Goal: Information Seeking & Learning: Learn about a topic

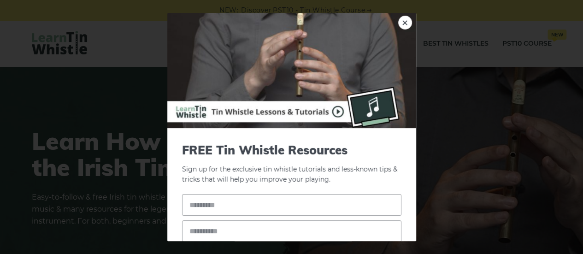
click at [453, 65] on div "× FREE Tin Whistle Resources Sign up for the exclusive tin whistle tutorials an…" at bounding box center [291, 127] width 583 height 254
click at [398, 17] on link "×" at bounding box center [405, 23] width 14 height 14
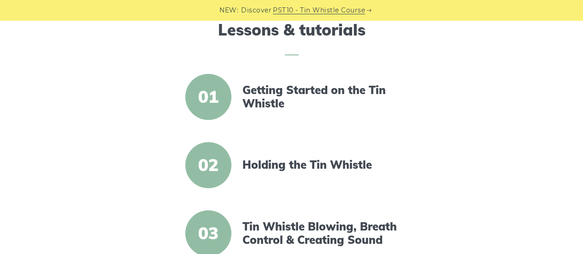
scroll to position [302, 0]
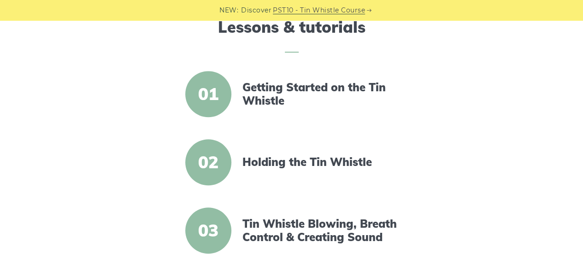
click at [205, 91] on span "01" at bounding box center [208, 94] width 46 height 46
click at [213, 94] on span "01" at bounding box center [208, 94] width 46 height 46
click at [221, 94] on span "01" at bounding box center [208, 94] width 46 height 46
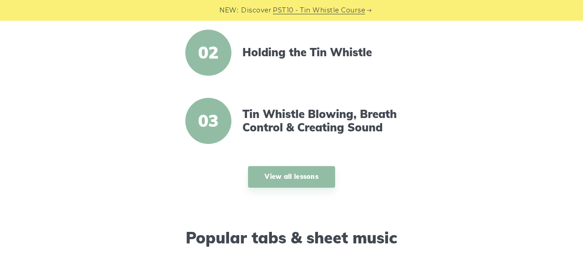
scroll to position [426, 0]
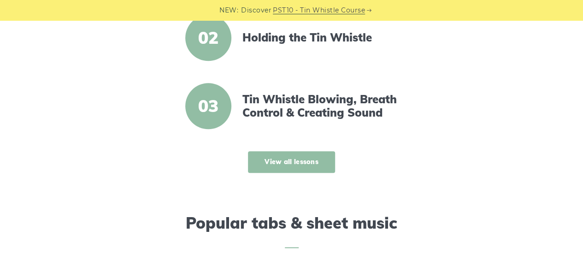
click at [264, 157] on link "View all lessons" at bounding box center [291, 162] width 87 height 22
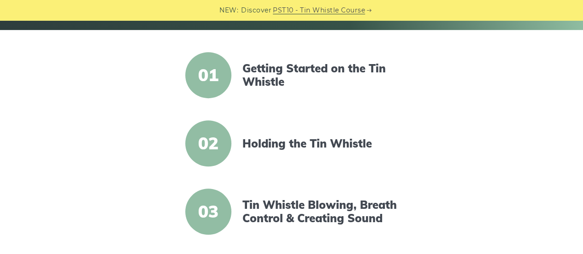
scroll to position [214, 0]
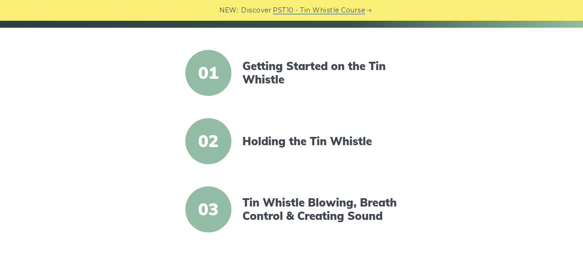
click at [208, 71] on span "01" at bounding box center [208, 73] width 46 height 46
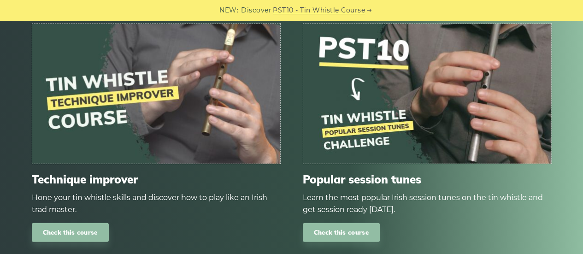
scroll to position [1194, 0]
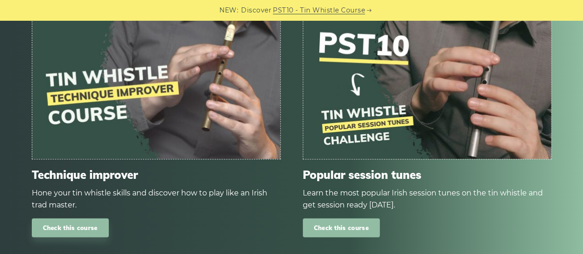
click at [342, 229] on link "Check this course" at bounding box center [341, 228] width 77 height 19
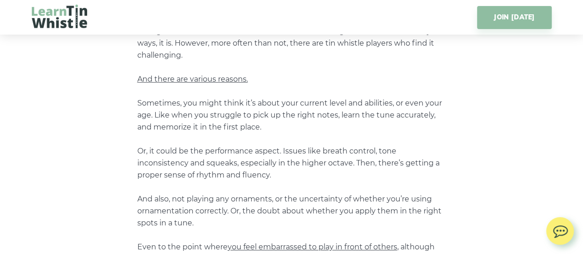
scroll to position [241, 0]
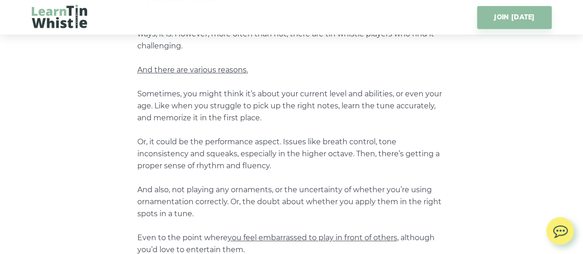
click at [521, 244] on div "In Just 10 Weeks or Less… Get the Most Popular Irish Session Tunes Under Your B…" at bounding box center [292, 134] width 520 height 627
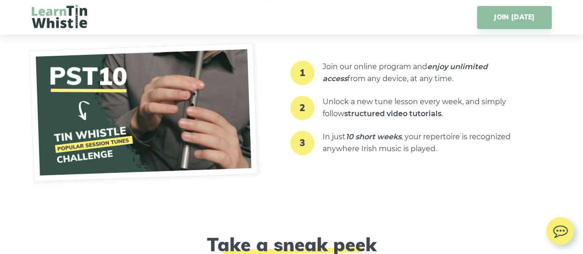
scroll to position [1163, 0]
